Goal: Transaction & Acquisition: Purchase product/service

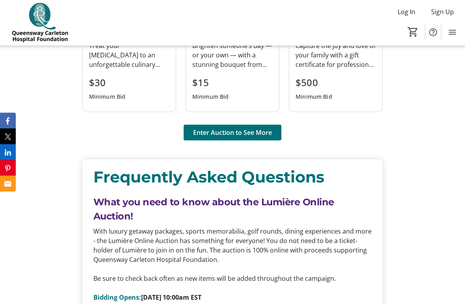
scroll to position [630, 0]
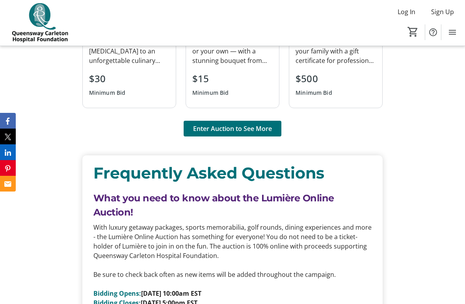
click at [269, 130] on span "Enter Auction to See More" at bounding box center [232, 128] width 79 height 9
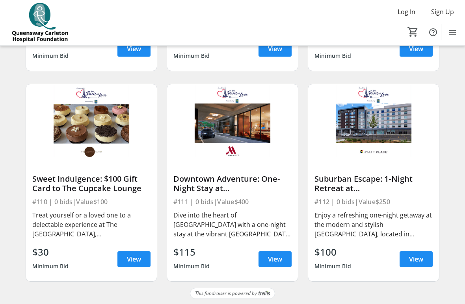
scroll to position [665, 0]
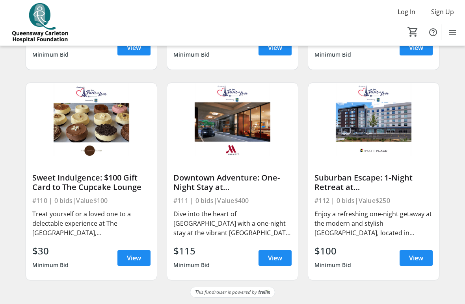
click at [104, 181] on div "Sweet Indulgence: $100 Gift Card to The Cupcake Lounge" at bounding box center [91, 182] width 118 height 19
click at [139, 260] on span "View" at bounding box center [134, 258] width 14 height 9
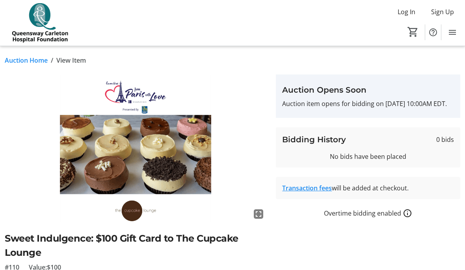
click at [29, 58] on link "Auction Home" at bounding box center [26, 60] width 43 height 9
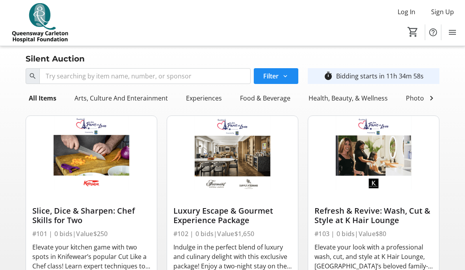
click at [131, 103] on div "Arts, Culture And Enterainment" at bounding box center [121, 98] width 100 height 16
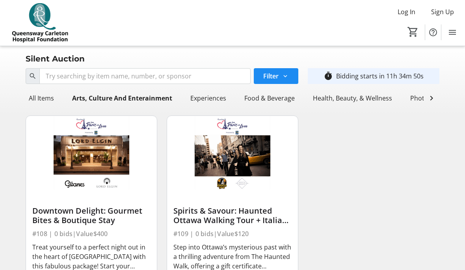
click at [213, 102] on div "Experiences" at bounding box center [208, 98] width 42 height 16
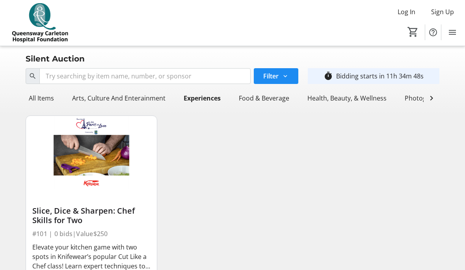
click at [272, 98] on div "Food & Beverage" at bounding box center [264, 98] width 57 height 16
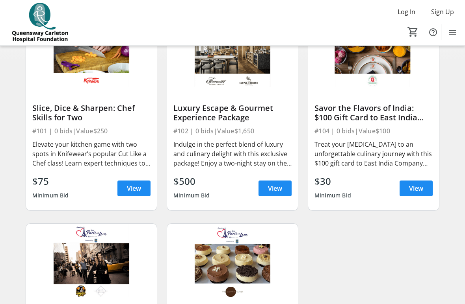
scroll to position [114, 0]
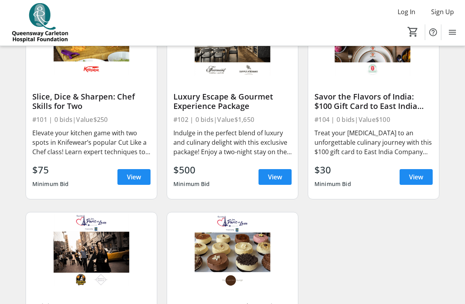
click at [382, 100] on div "Savor the Flavors of India: $100 Gift Card to East India Company" at bounding box center [373, 101] width 118 height 19
click at [423, 173] on span "View" at bounding box center [416, 177] width 14 height 9
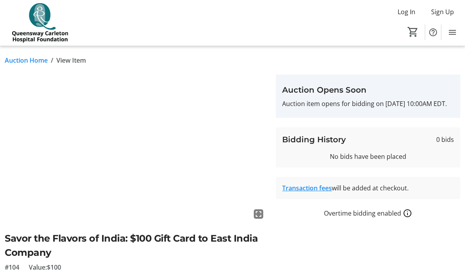
click at [38, 60] on link "Auction Home" at bounding box center [26, 60] width 43 height 9
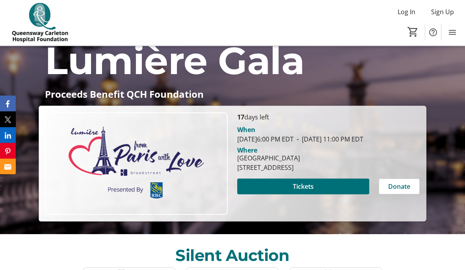
scroll to position [64, 0]
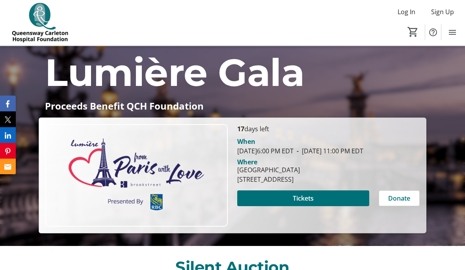
click at [309, 203] on span "Tickets" at bounding box center [303, 198] width 21 height 9
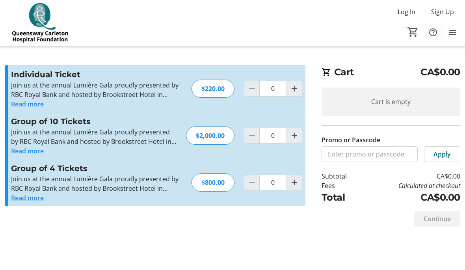
click at [29, 102] on button "Read more" at bounding box center [27, 103] width 33 height 9
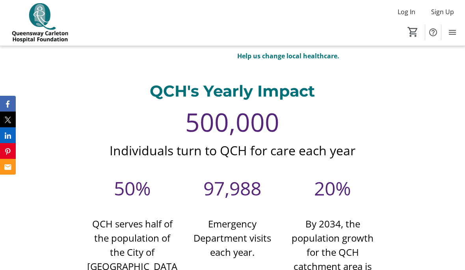
scroll to position [2640, 0]
